Goal: Transaction & Acquisition: Subscribe to service/newsletter

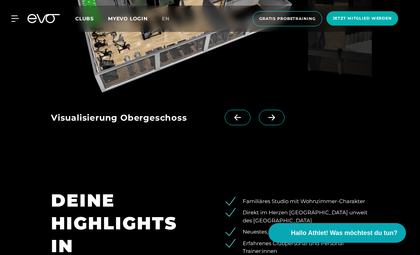
scroll to position [957, 0]
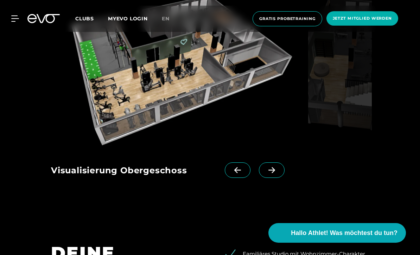
click at [278, 178] on span at bounding box center [272, 170] width 26 height 15
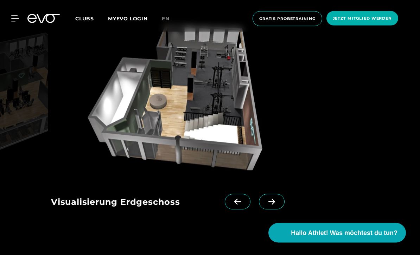
scroll to position [905, 0]
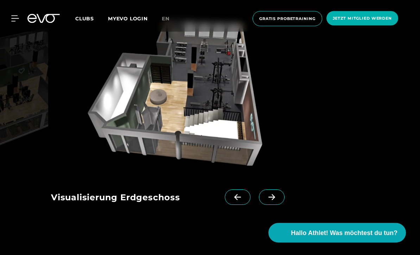
click at [275, 201] on icon at bounding box center [271, 198] width 12 height 6
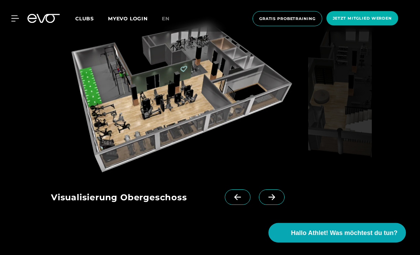
scroll to position [930, 0]
click at [276, 201] on icon at bounding box center [271, 197] width 12 height 6
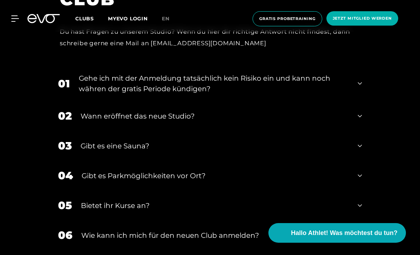
scroll to position [1364, 0]
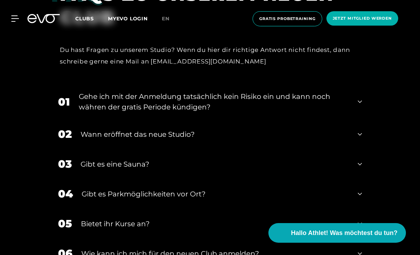
click at [79, 112] on div "Gehe ich mit der Anmeldung tatsächlich kein Risiko ein und kann noch währen der…" at bounding box center [214, 101] width 270 height 21
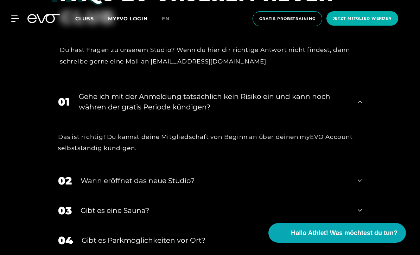
click at [90, 112] on div "Gehe ich mit der Anmeldung tatsächlich kein Risiko ein und kann noch währen der…" at bounding box center [214, 101] width 270 height 21
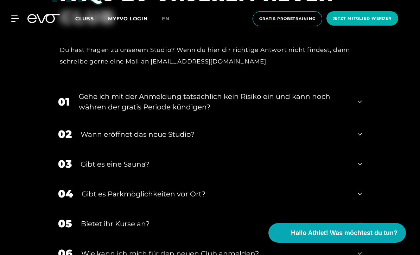
click at [92, 112] on div "Gehe ich mit der Anmeldung tatsächlich kein Risiko ein und kann noch währen der…" at bounding box center [214, 101] width 270 height 21
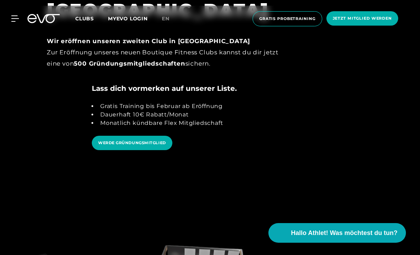
scroll to position [606, 0]
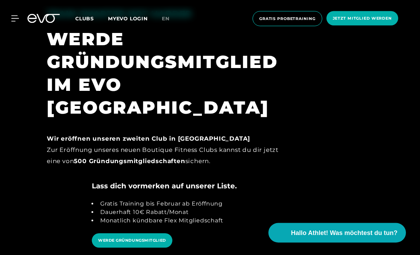
click at [109, 234] on link "WERDE GRÜNDUNGSMITGLIED" at bounding box center [132, 241] width 80 height 14
click at [94, 19] on link "Clubs" at bounding box center [91, 18] width 33 height 7
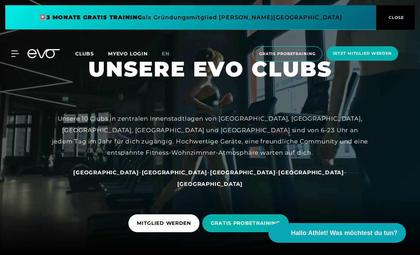
click at [16, 55] on icon at bounding box center [15, 54] width 8 height 6
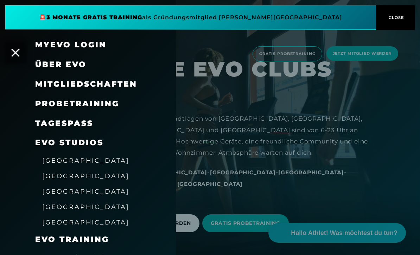
click at [17, 56] on icon at bounding box center [15, 52] width 8 height 8
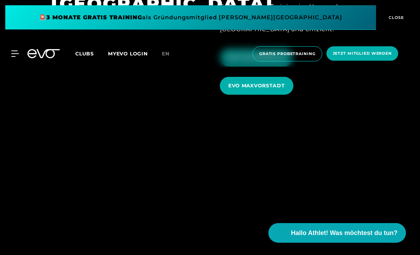
scroll to position [2006, 0]
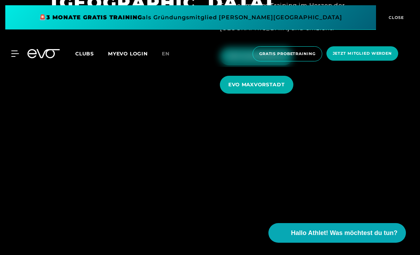
click at [287, 94] on span "EVO MAXVORSTADT" at bounding box center [256, 85] width 73 height 18
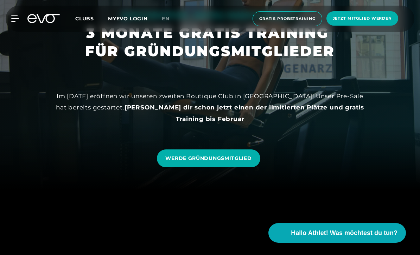
scroll to position [75, 0]
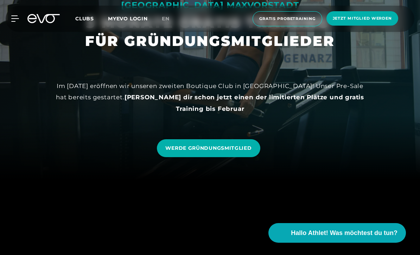
click at [241, 157] on link "WERDE GRÜNDUNGSMITGLIED" at bounding box center [208, 148] width 103 height 18
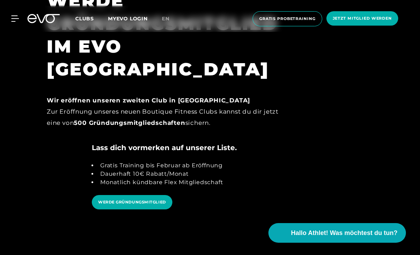
scroll to position [627, 0]
